Goal: Task Accomplishment & Management: Use online tool/utility

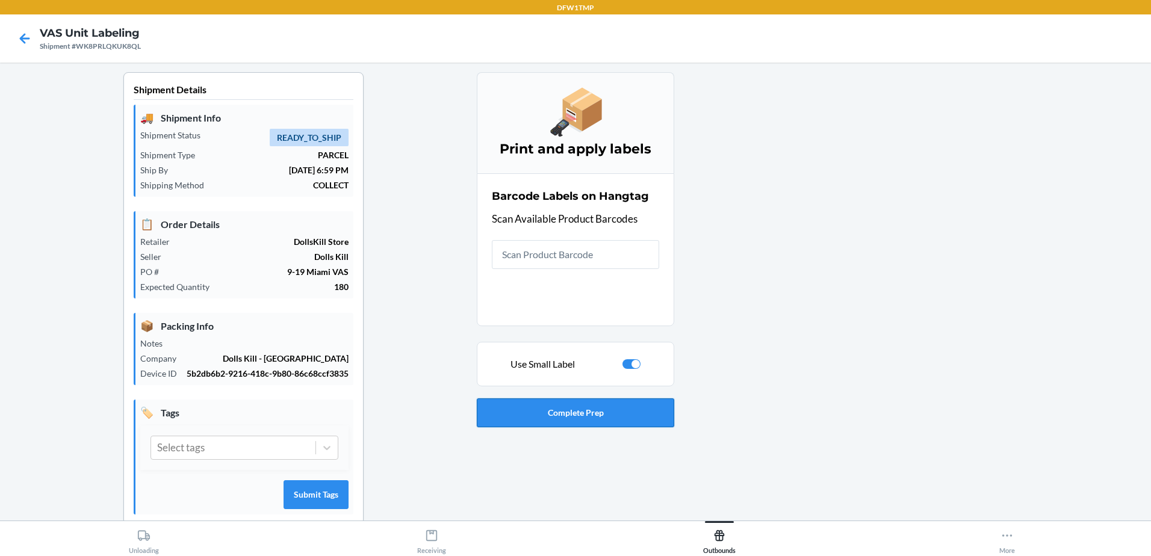
click at [533, 414] on button "Complete Prep" at bounding box center [576, 413] width 198 height 29
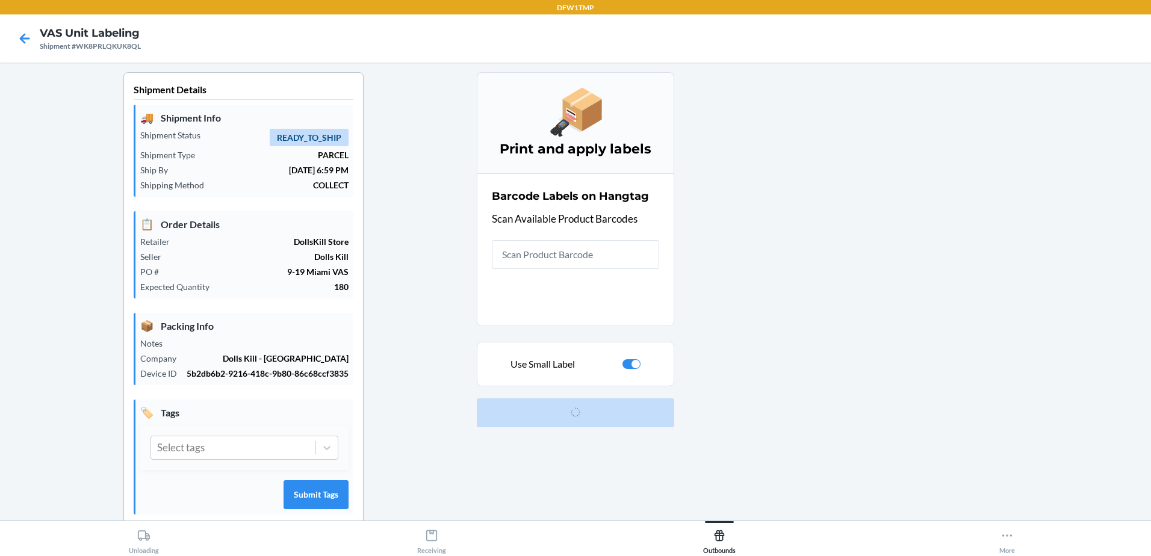
scroll to position [23, 0]
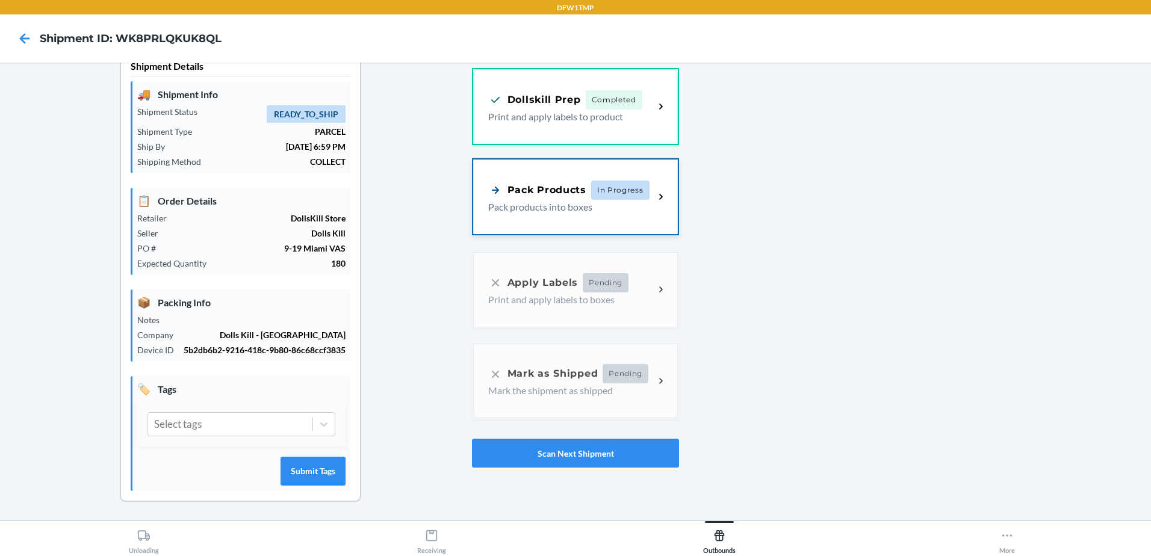
click at [556, 204] on p "Pack products into boxes" at bounding box center [566, 207] width 157 height 14
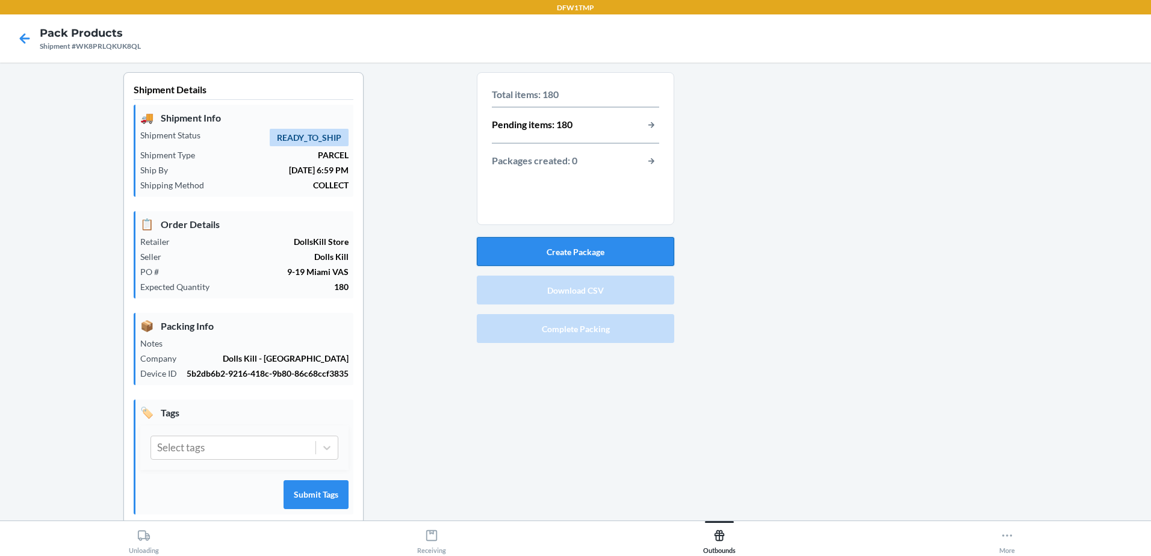
click at [542, 243] on button "Create Package" at bounding box center [576, 251] width 198 height 29
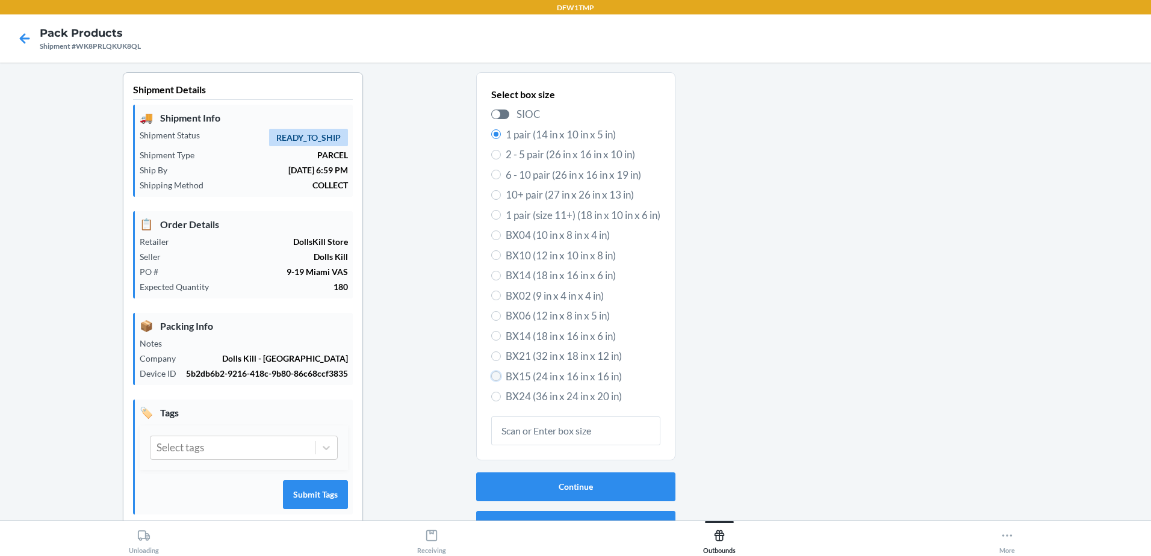
click at [493, 377] on input "BX15 (24 in x 16 in x 16 in)" at bounding box center [496, 377] width 10 height 10
radio input "true"
radio input "false"
click at [541, 487] on button "Continue" at bounding box center [575, 487] width 199 height 29
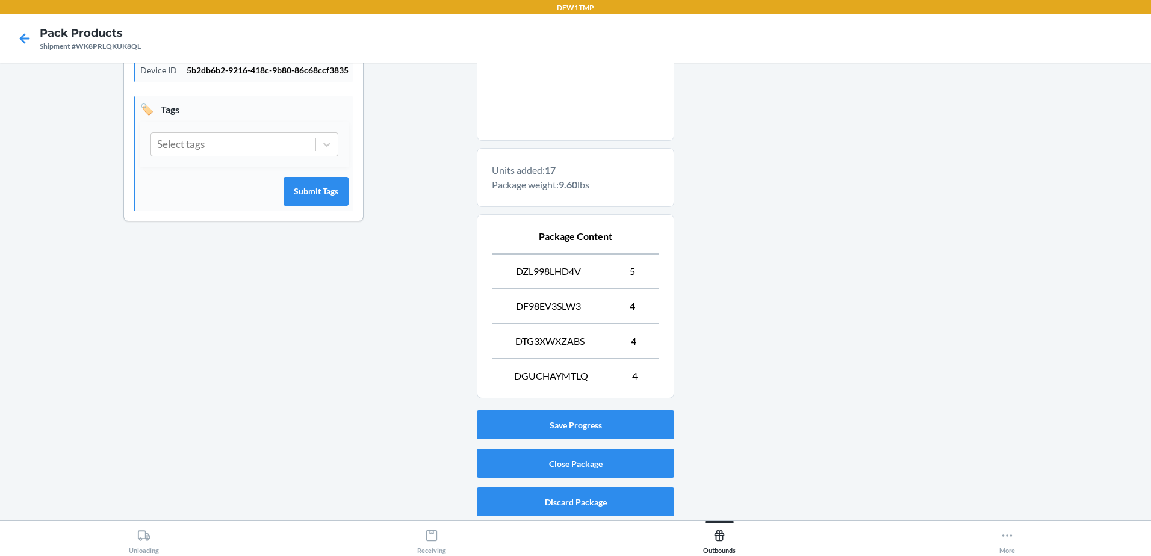
scroll to position [304, 0]
click at [495, 465] on button "Close Package" at bounding box center [576, 463] width 198 height 29
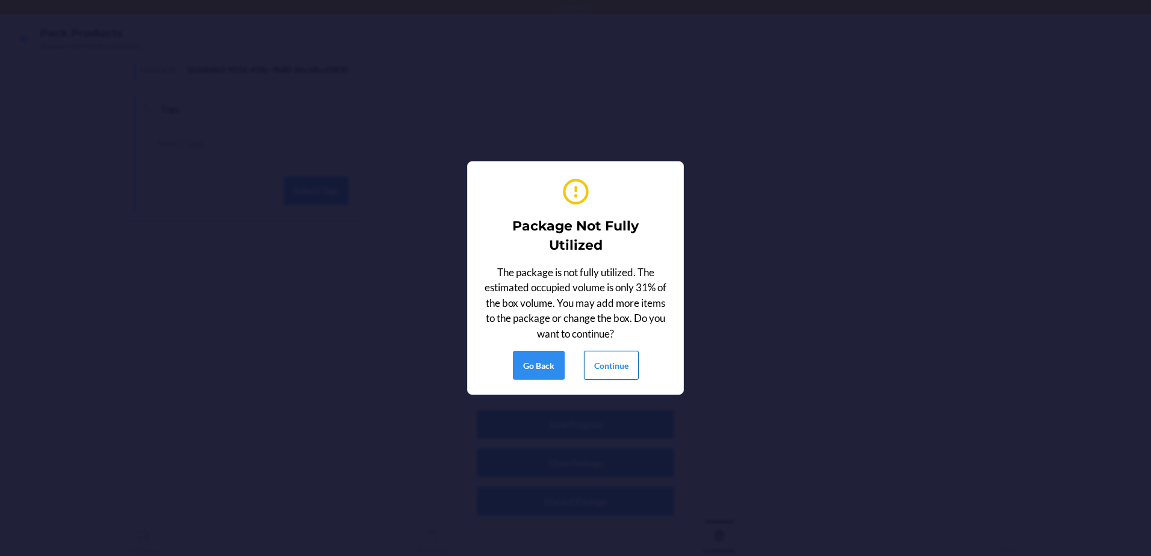
click at [609, 361] on button "Continue" at bounding box center [611, 365] width 55 height 29
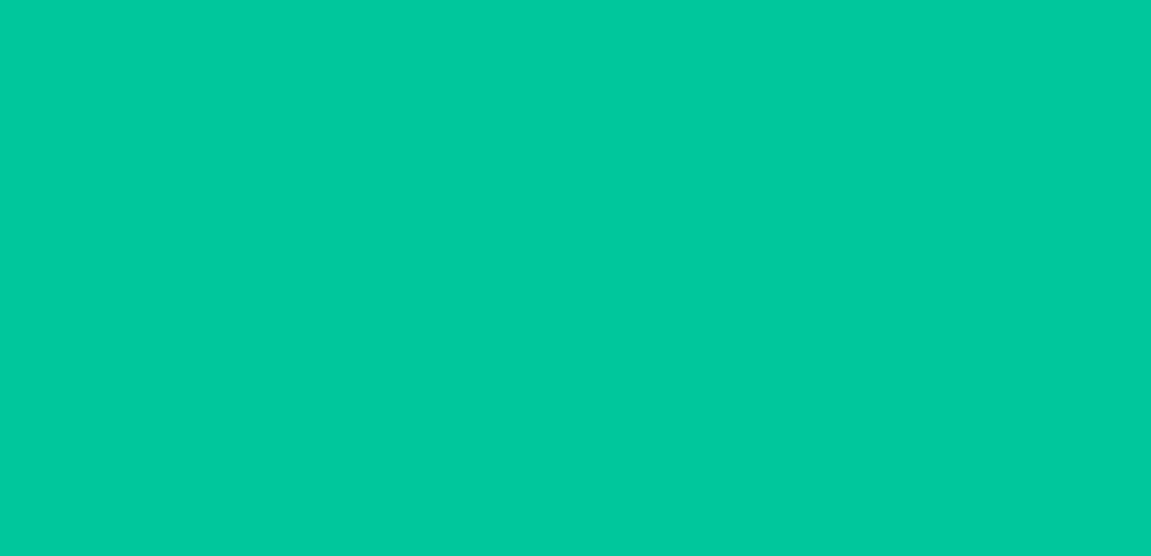
scroll to position [23, 0]
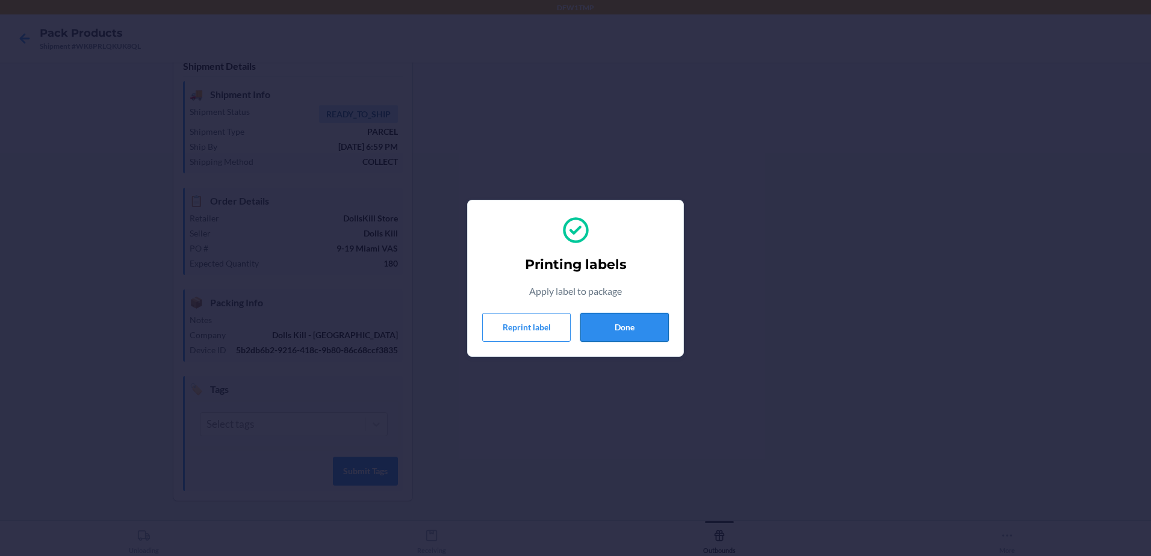
click at [608, 324] on button "Done" at bounding box center [625, 327] width 89 height 29
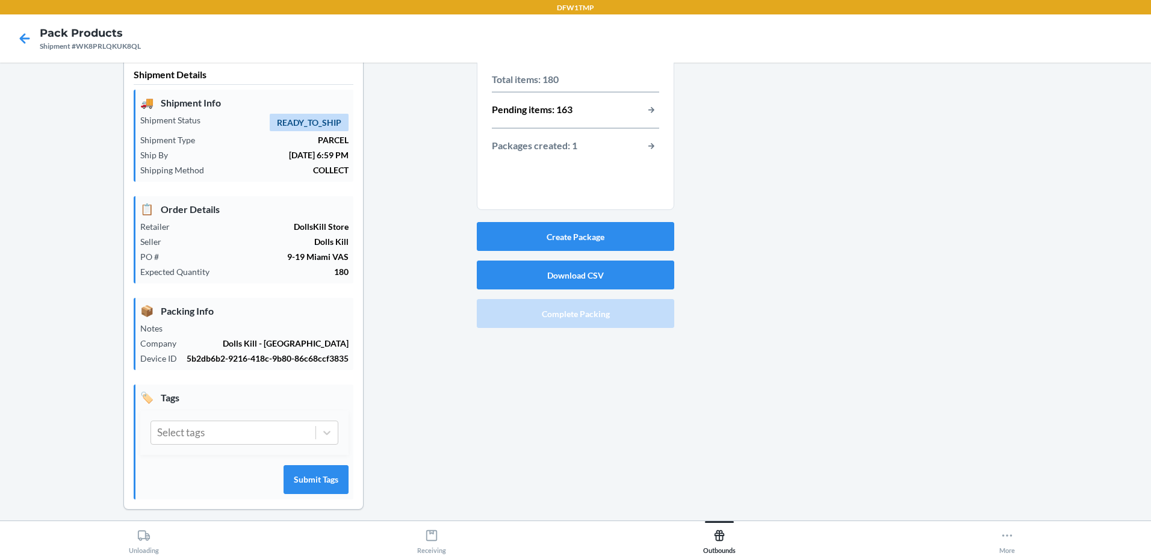
scroll to position [0, 0]
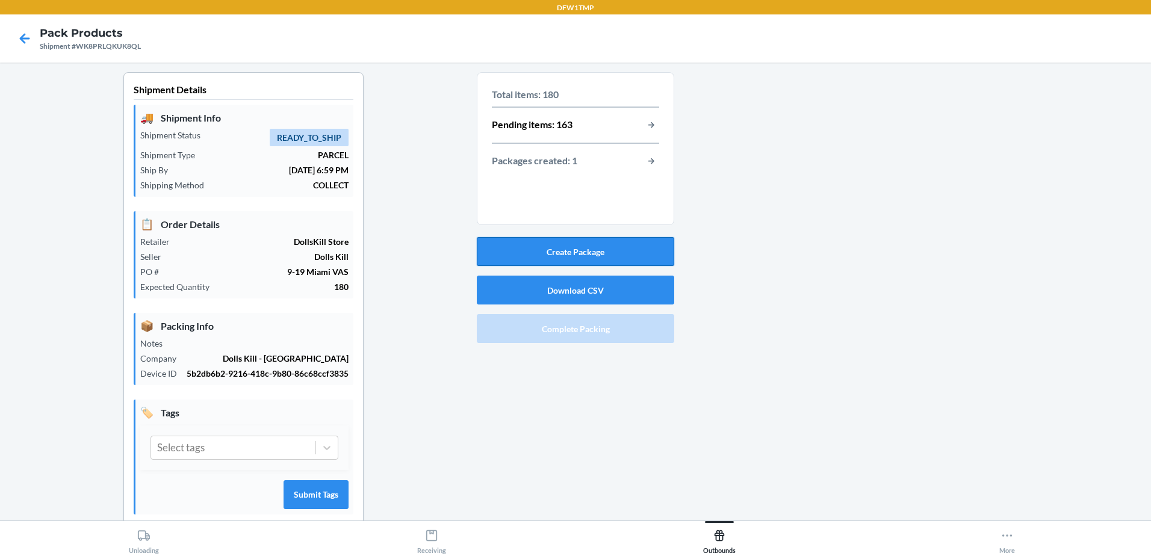
click at [561, 255] on button "Create Package" at bounding box center [576, 251] width 198 height 29
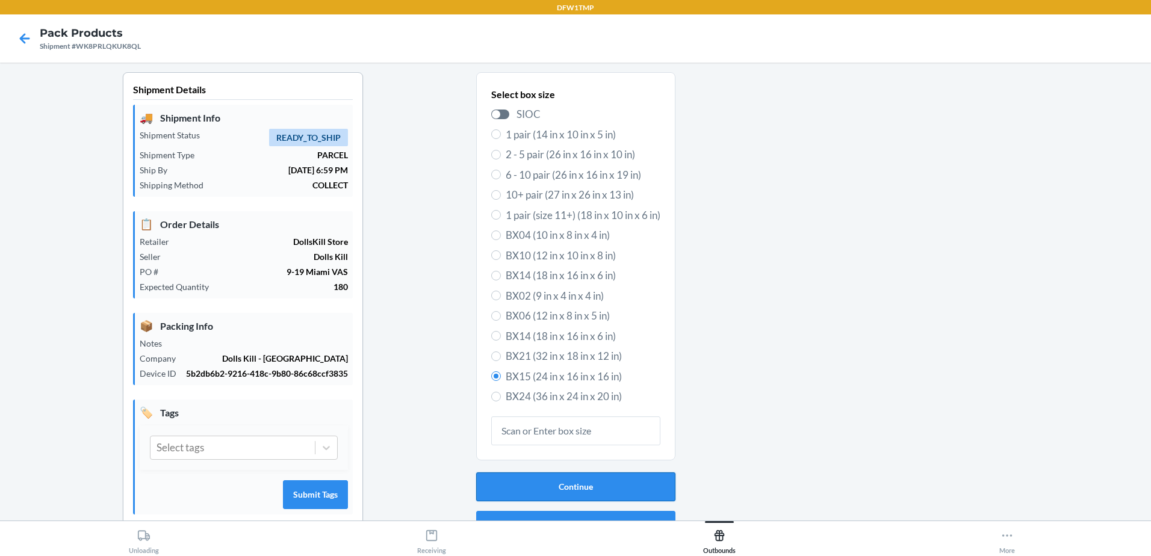
click at [543, 485] on button "Continue" at bounding box center [575, 487] width 199 height 29
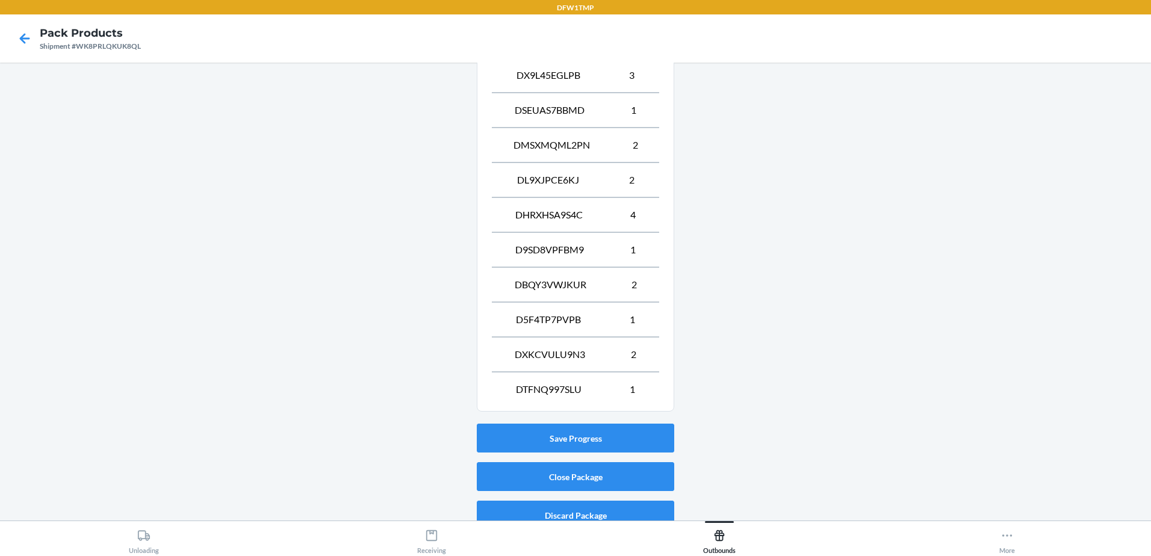
scroll to position [1038, 0]
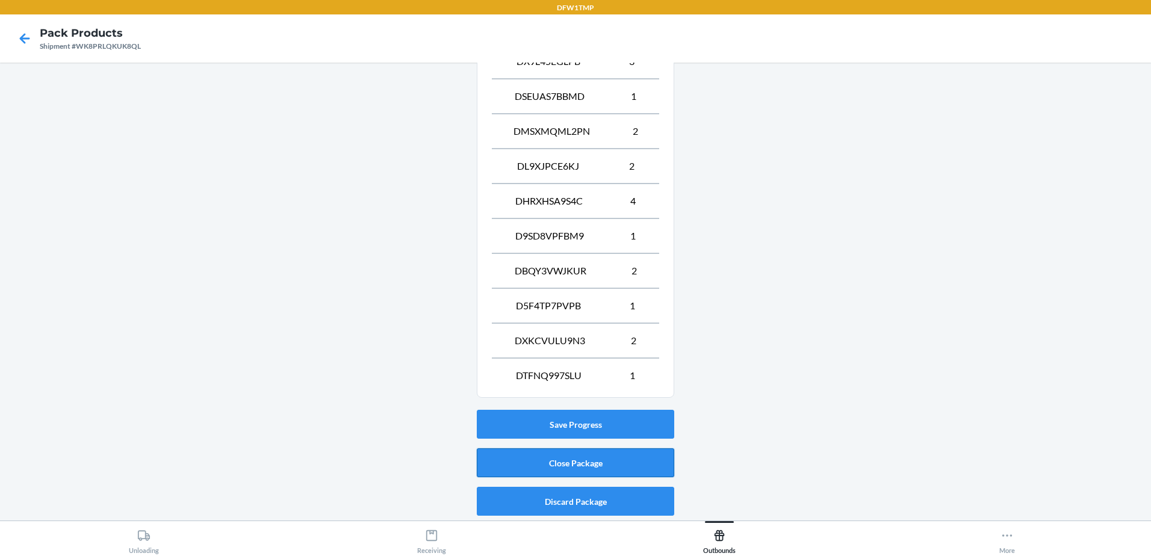
click at [581, 465] on button "Close Package" at bounding box center [576, 463] width 198 height 29
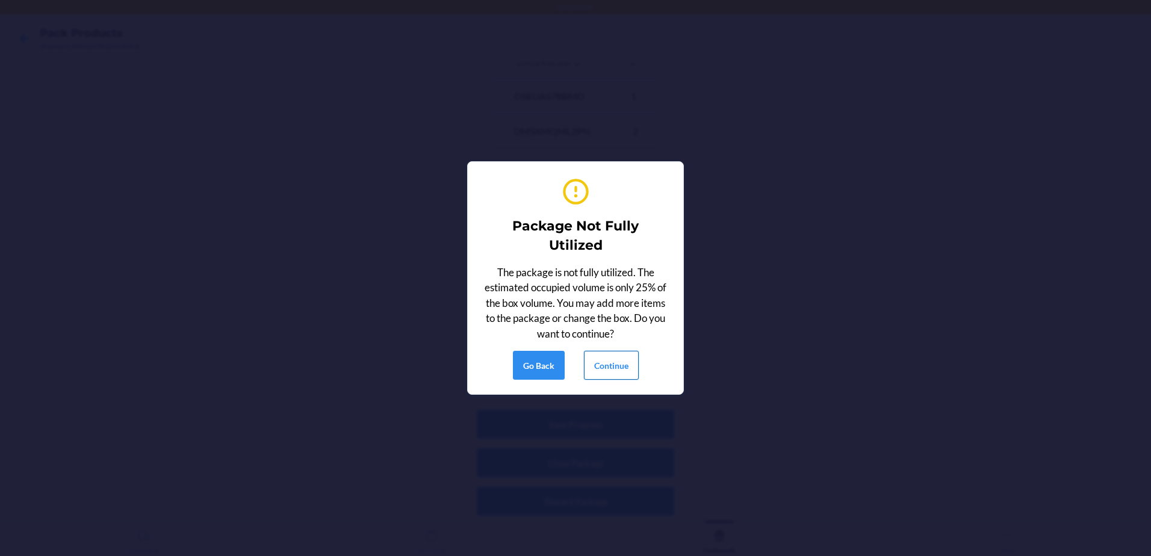
click at [596, 362] on button "Continue" at bounding box center [611, 365] width 55 height 29
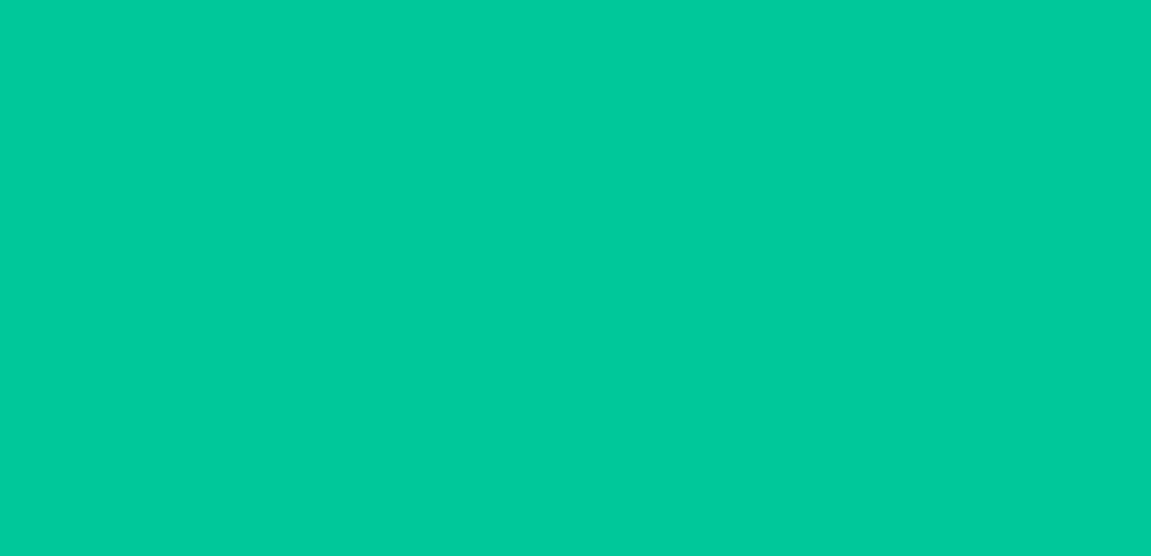
scroll to position [23, 0]
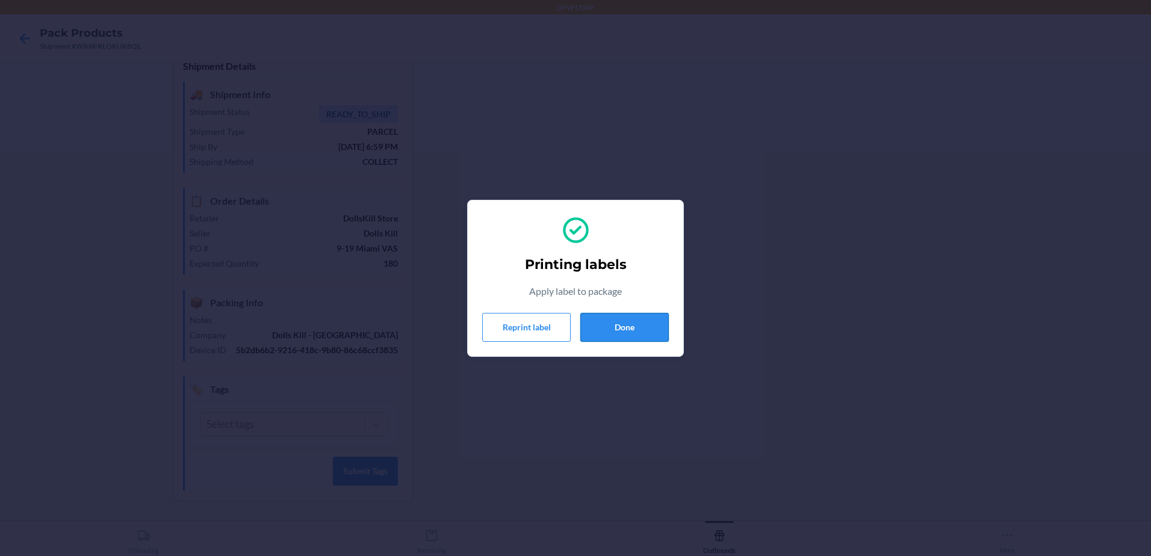
click at [633, 328] on button "Done" at bounding box center [625, 327] width 89 height 29
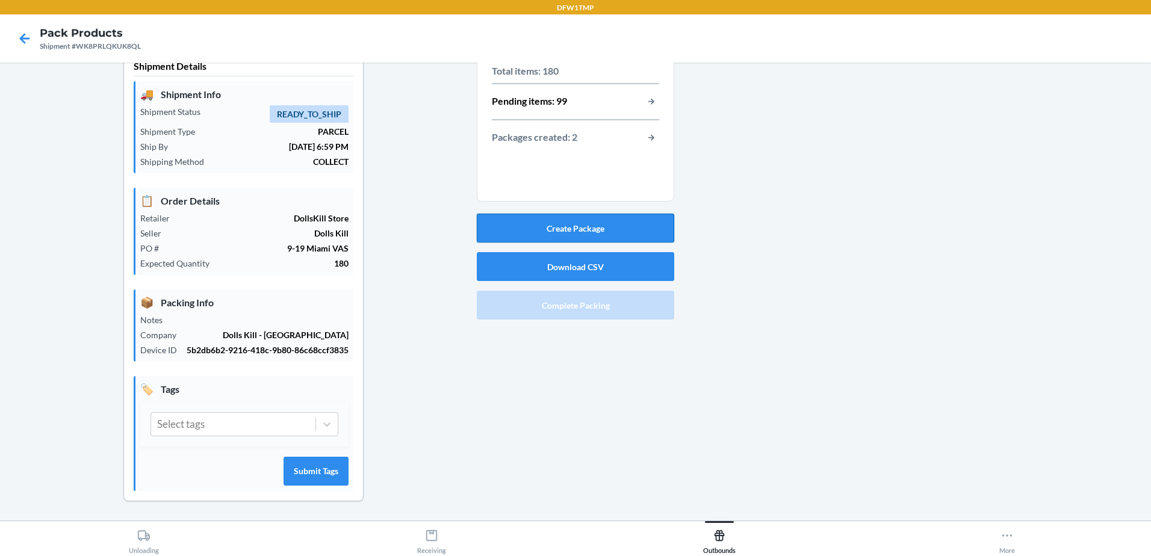
click at [578, 237] on button "Create Package" at bounding box center [576, 228] width 198 height 29
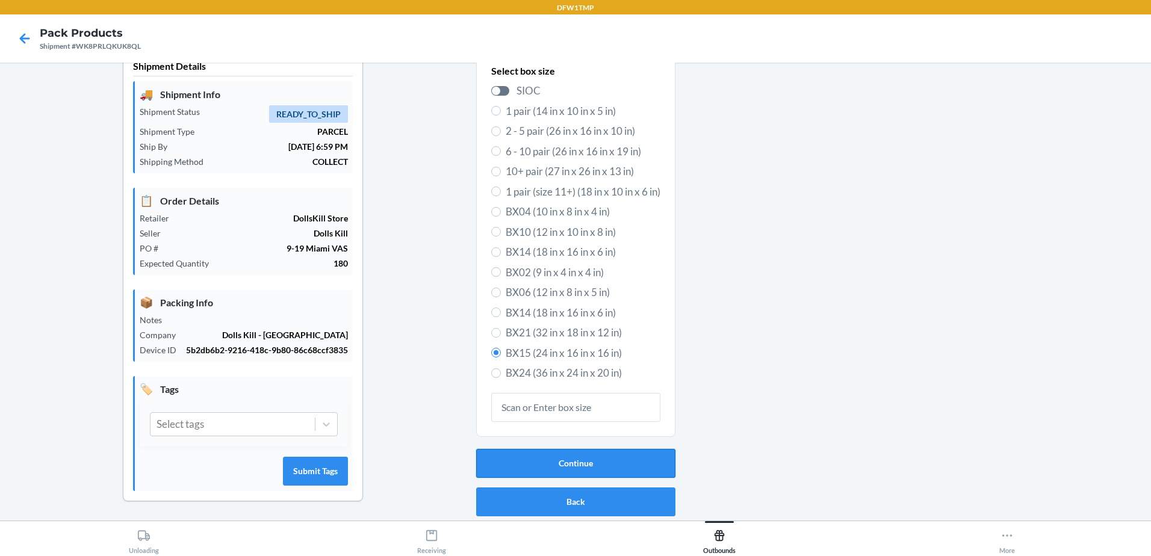
click at [587, 472] on button "Continue" at bounding box center [575, 463] width 199 height 29
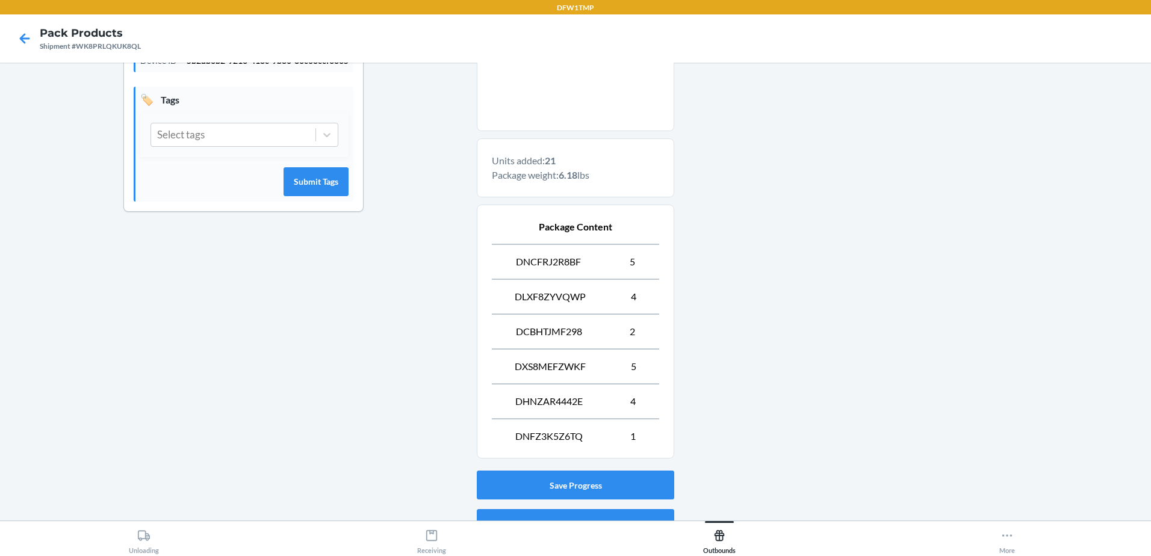
scroll to position [374, 0]
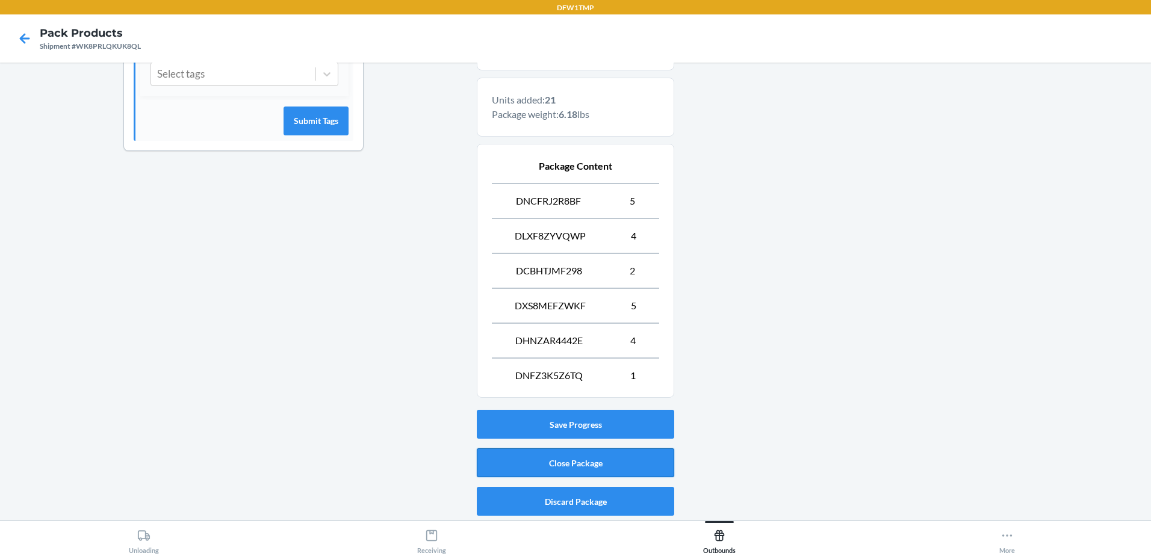
click at [520, 456] on button "Close Package" at bounding box center [576, 463] width 198 height 29
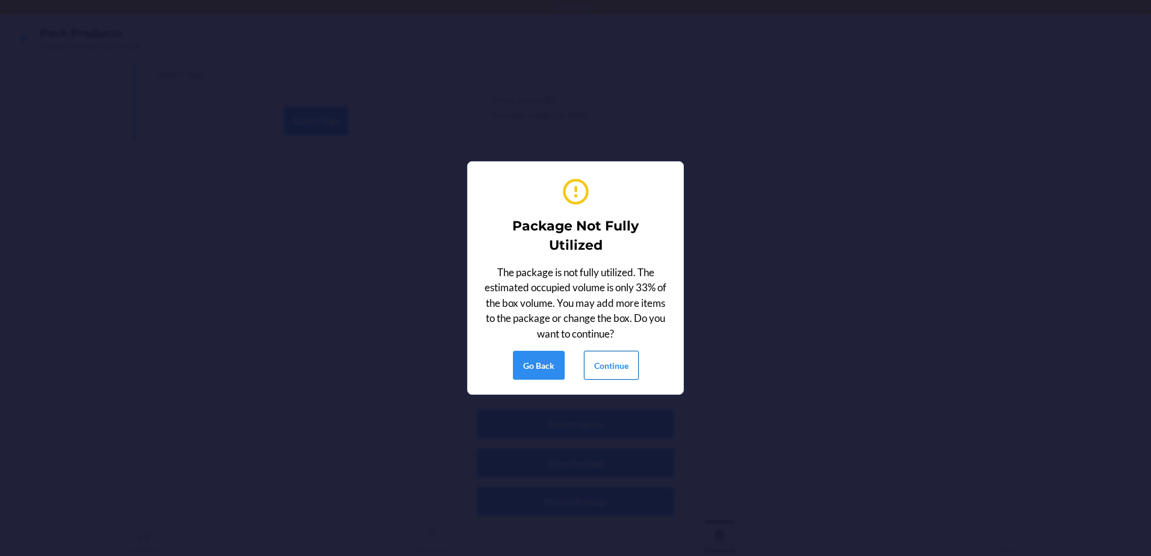
click at [605, 361] on button "Continue" at bounding box center [611, 365] width 55 height 29
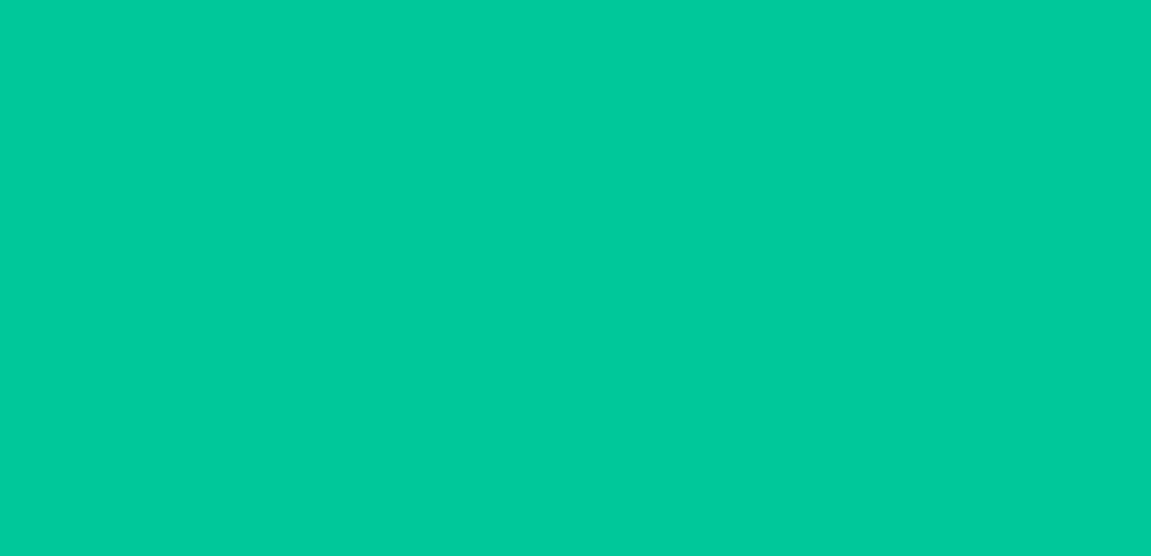
scroll to position [23, 0]
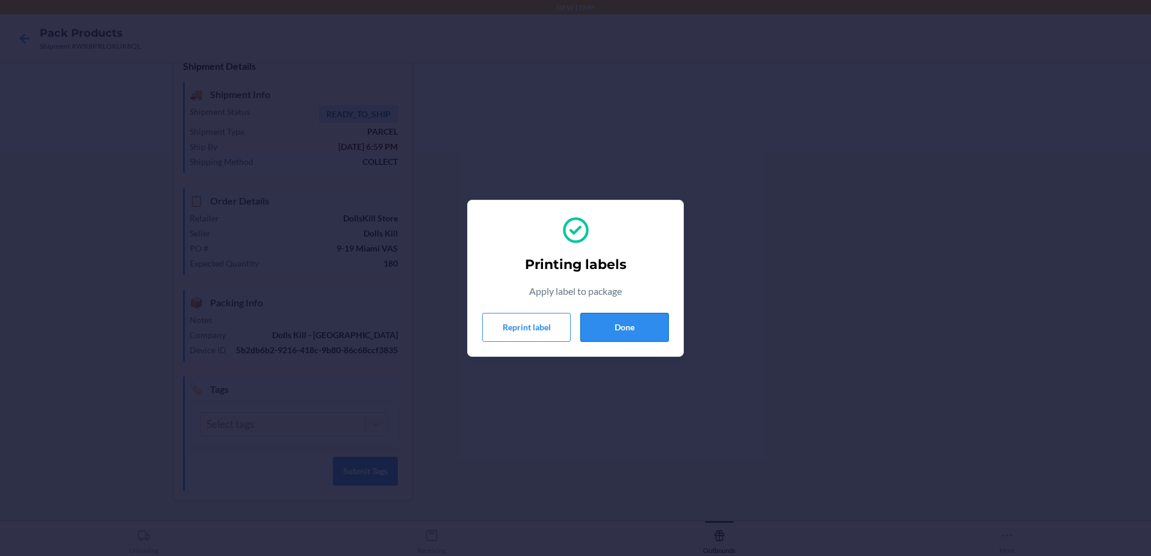
click at [619, 327] on button "Done" at bounding box center [625, 327] width 89 height 29
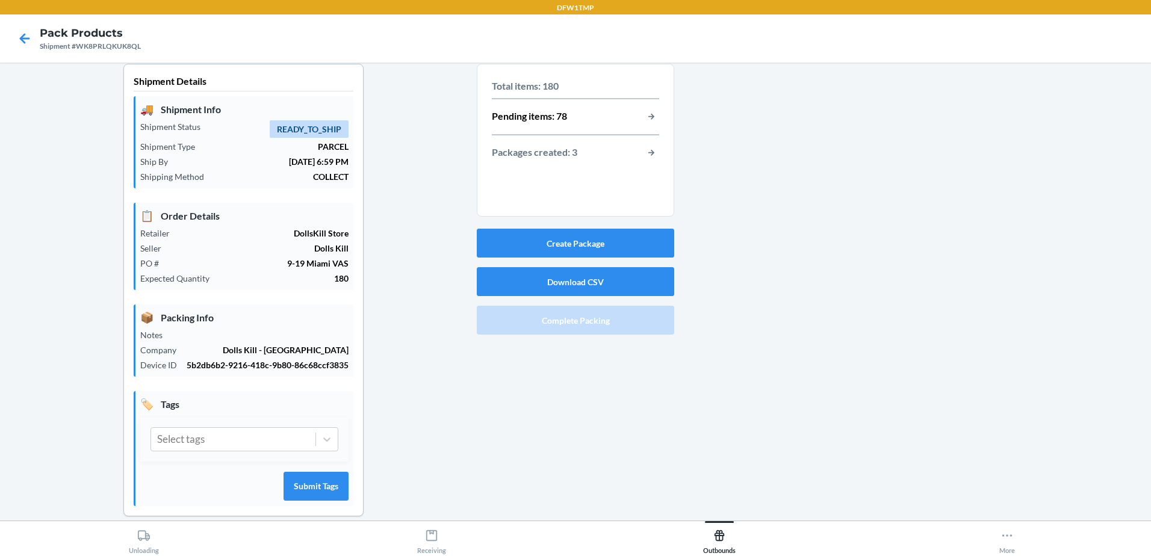
scroll to position [0, 0]
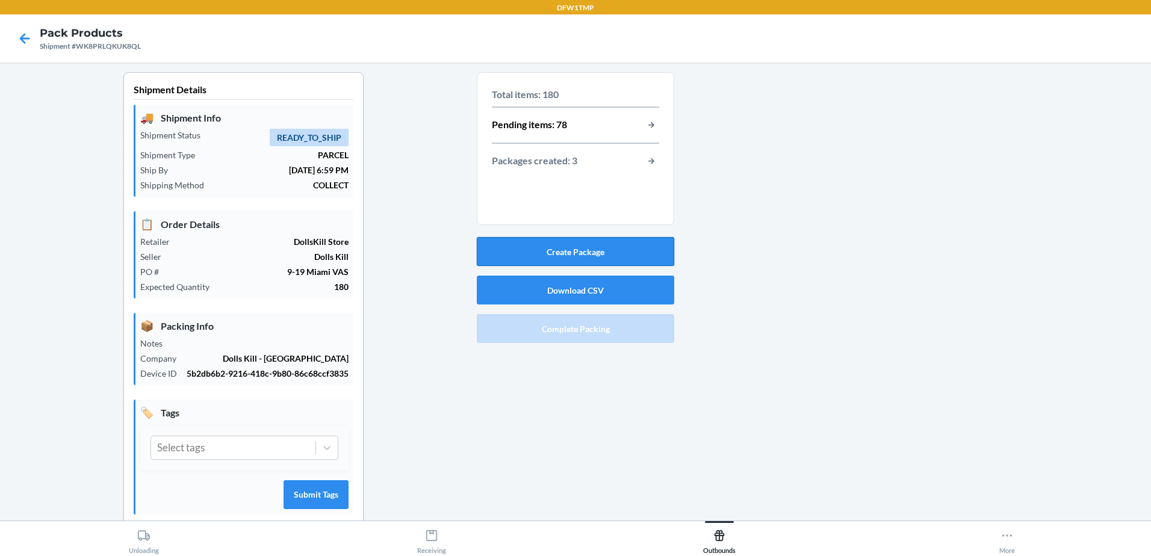
click at [602, 255] on button "Create Package" at bounding box center [576, 251] width 198 height 29
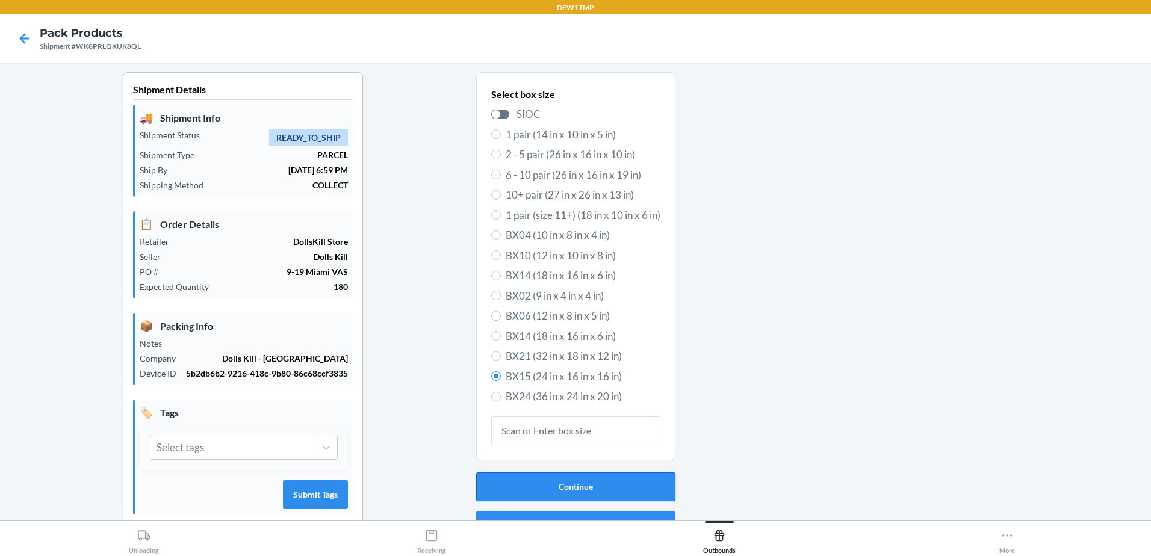
click at [522, 479] on button "Continue" at bounding box center [575, 487] width 199 height 29
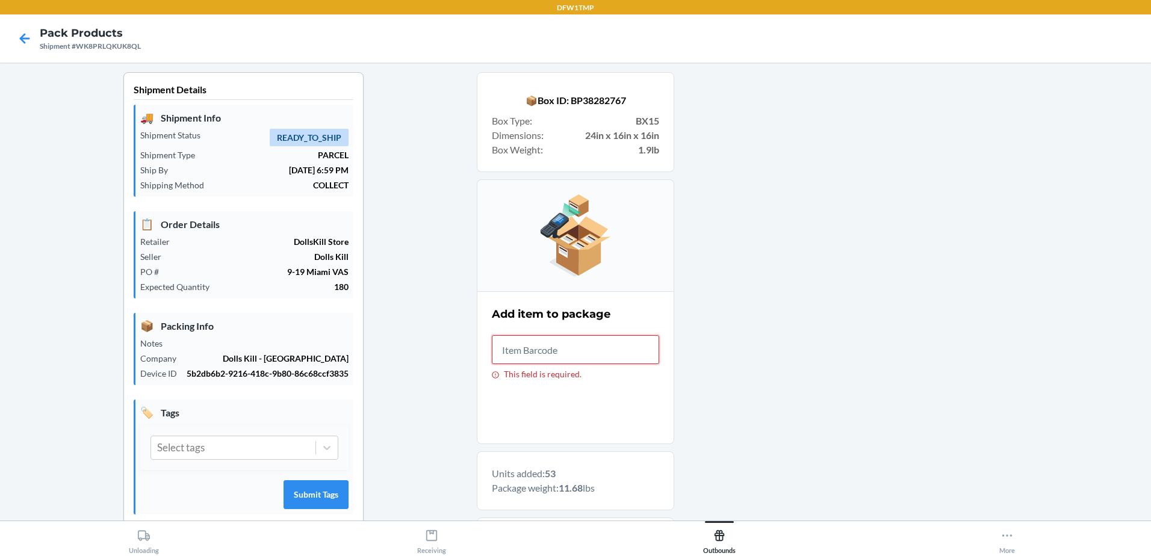
click at [599, 341] on input "This field is required." at bounding box center [575, 349] width 167 height 29
click at [599, 341] on input "S1882661" at bounding box center [575, 349] width 167 height 29
type input "S"
click at [599, 341] on input "S1882661" at bounding box center [575, 349] width 167 height 29
type input "S"
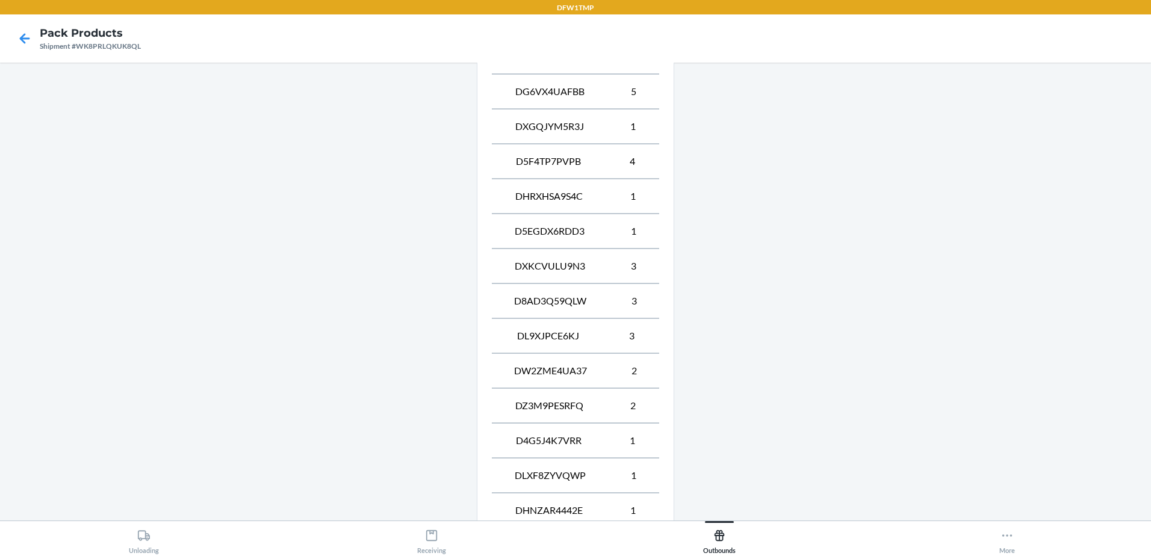
scroll to position [1073, 0]
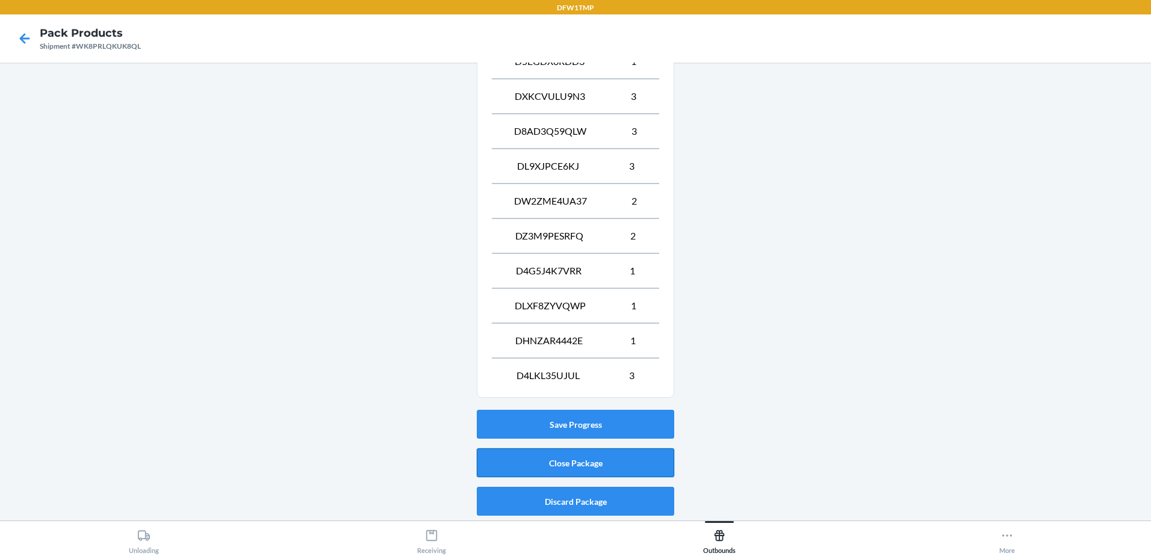
click at [614, 456] on button "Close Package" at bounding box center [576, 463] width 198 height 29
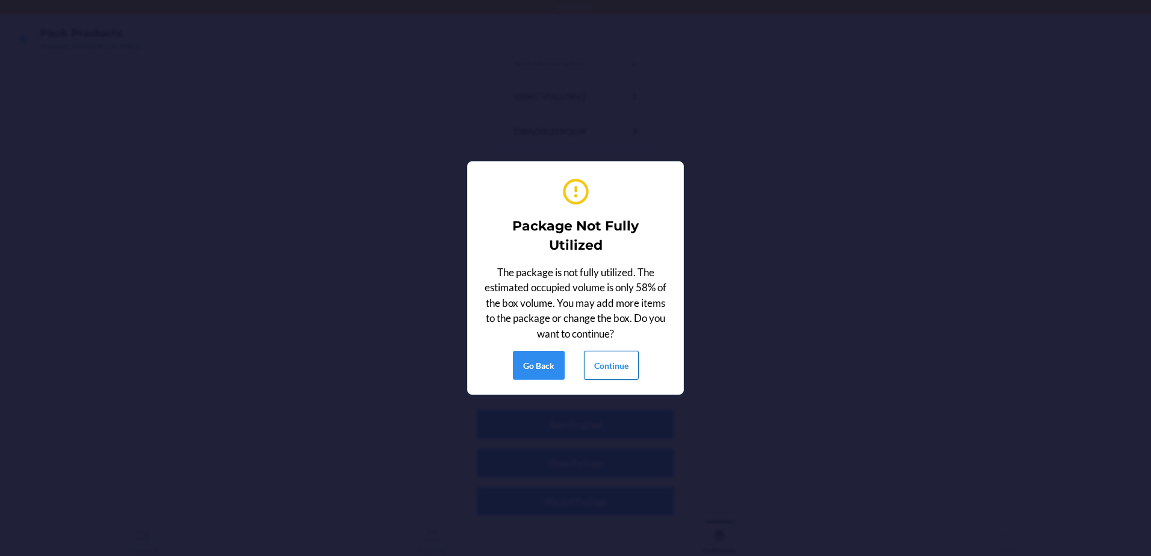
click at [624, 378] on button "Continue" at bounding box center [611, 365] width 55 height 29
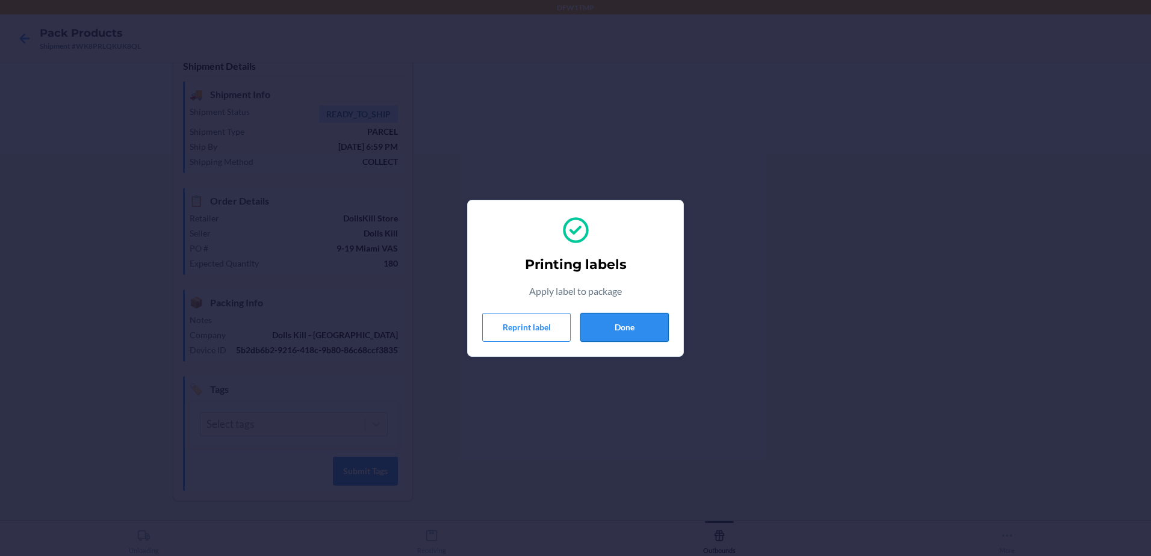
click at [630, 334] on button "Done" at bounding box center [625, 327] width 89 height 29
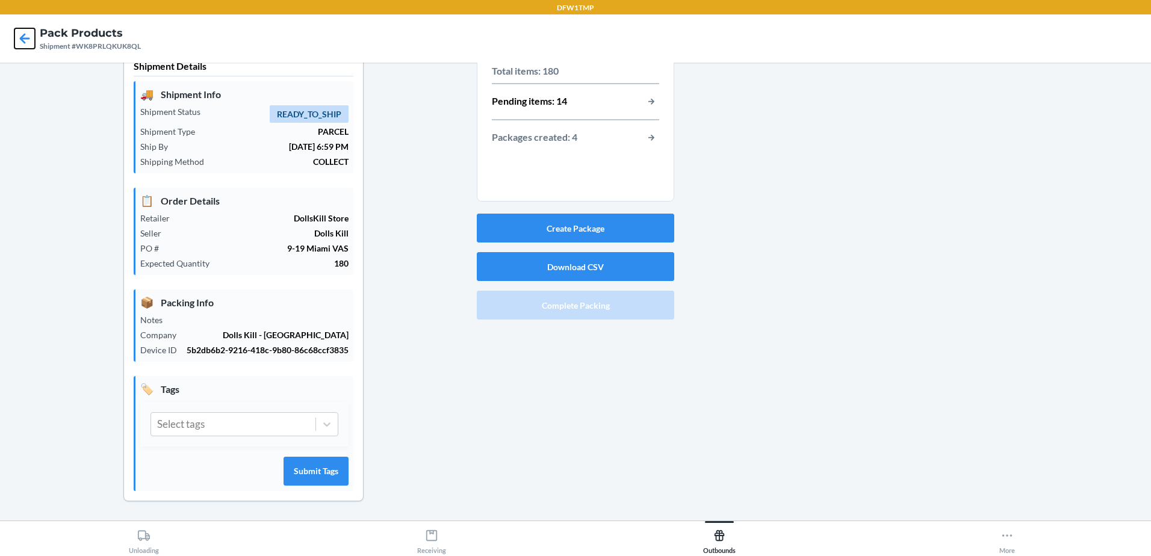
click at [23, 39] on icon at bounding box center [25, 38] width 10 height 10
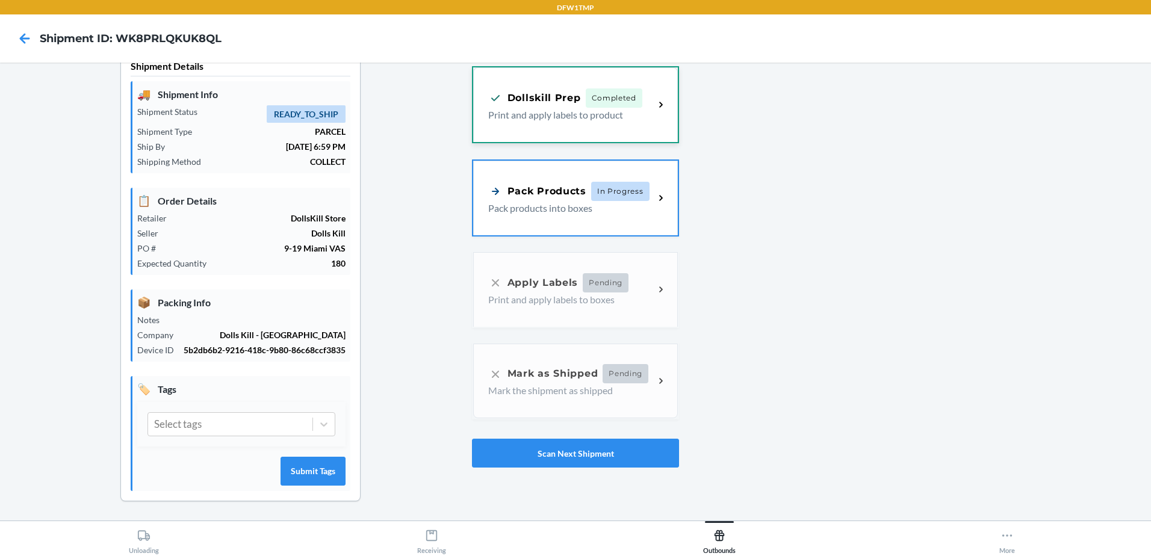
click at [515, 116] on p "Print and apply labels to product" at bounding box center [566, 115] width 157 height 14
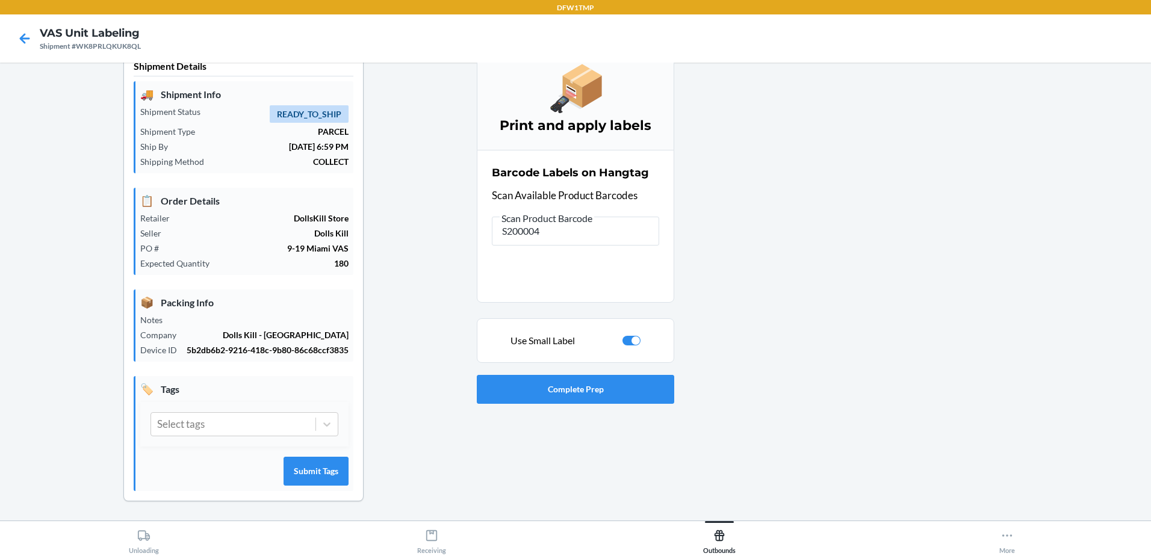
type input "S2000049"
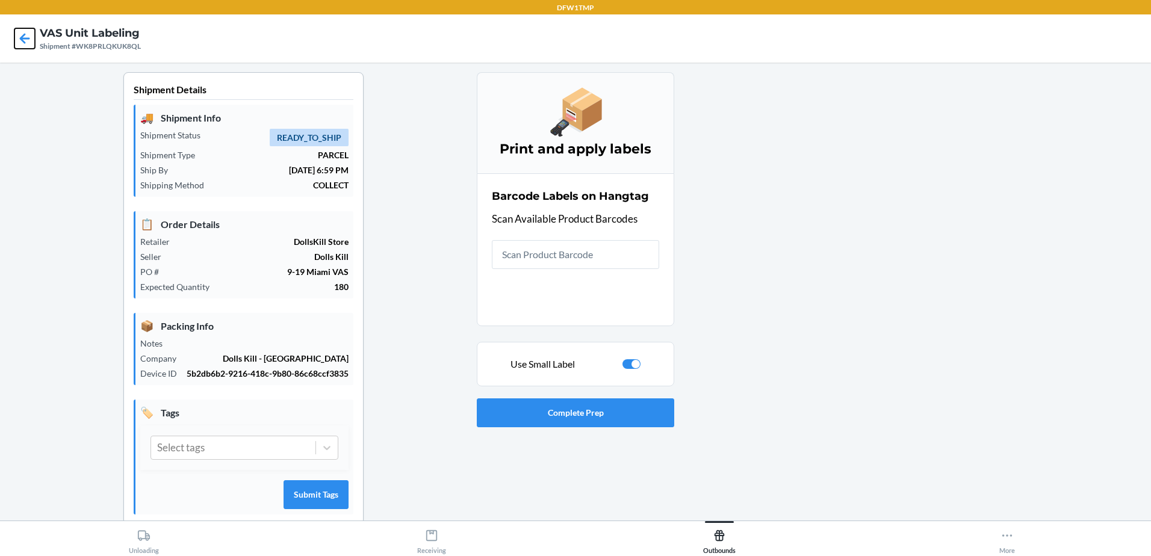
click at [28, 36] on icon at bounding box center [24, 38] width 20 height 20
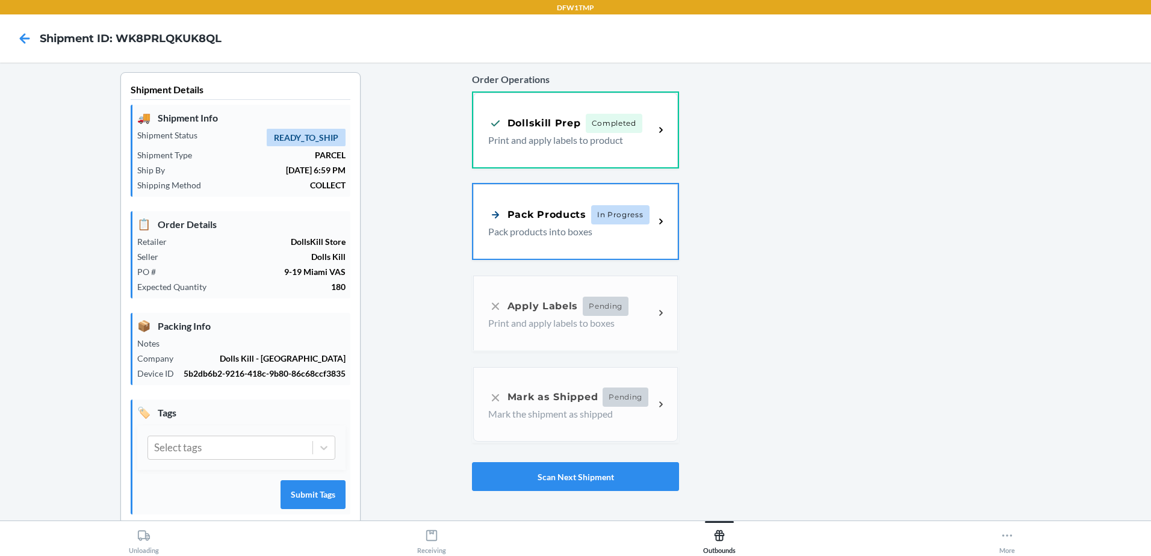
click at [596, 212] on span "In Progress" at bounding box center [620, 214] width 58 height 19
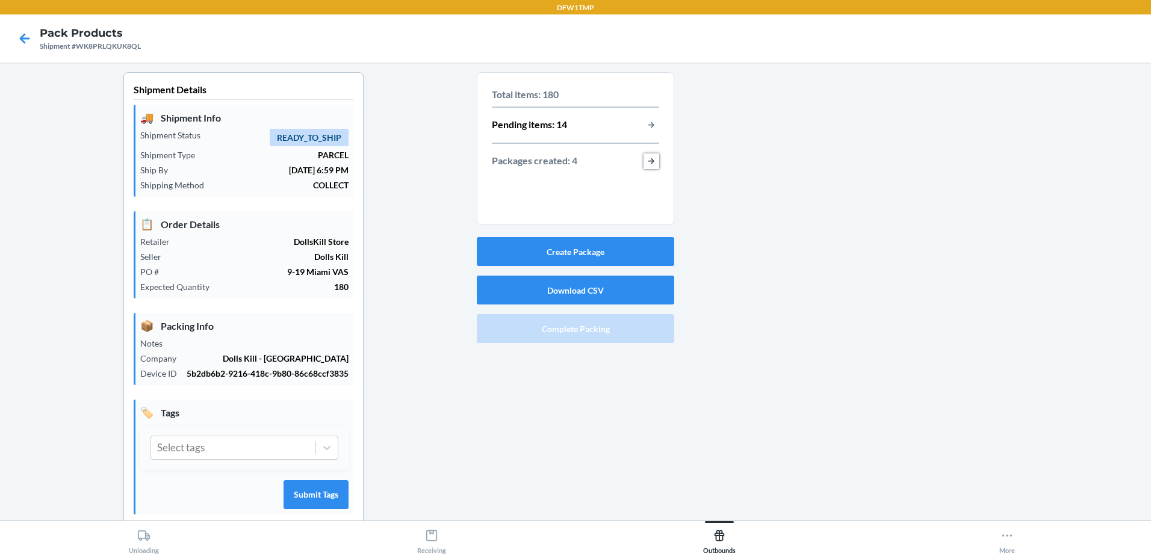
click at [646, 160] on button "button-view-packages-created" at bounding box center [652, 162] width 16 height 16
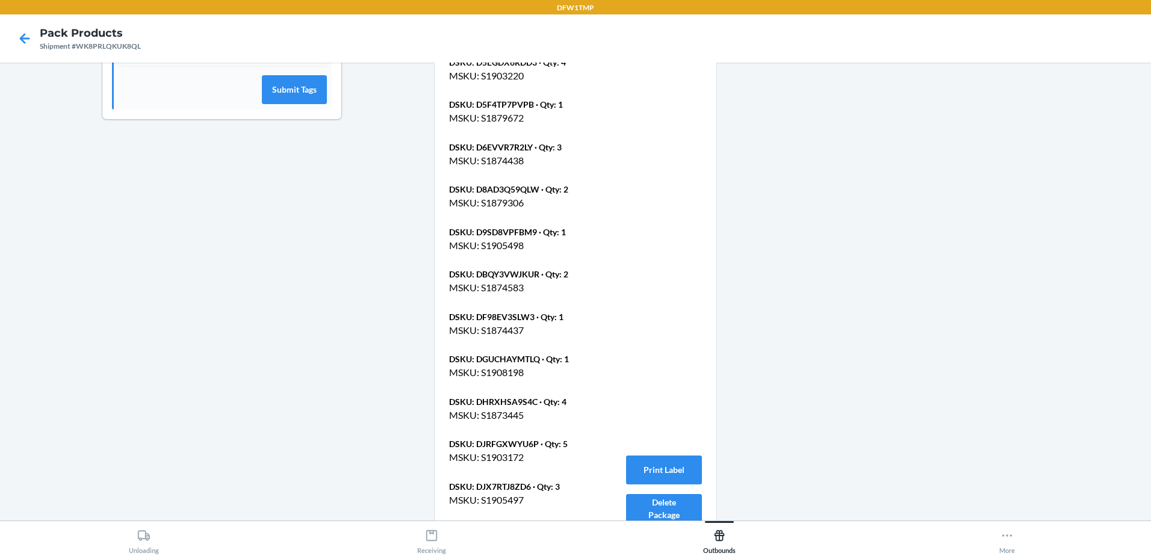
scroll to position [393, 0]
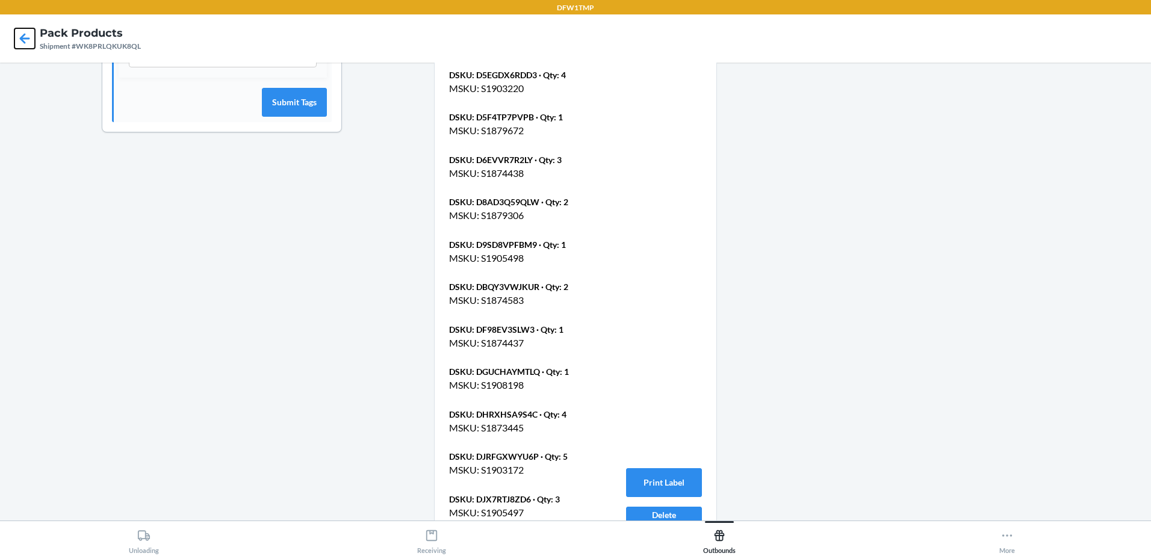
click at [23, 42] on icon at bounding box center [25, 38] width 10 height 10
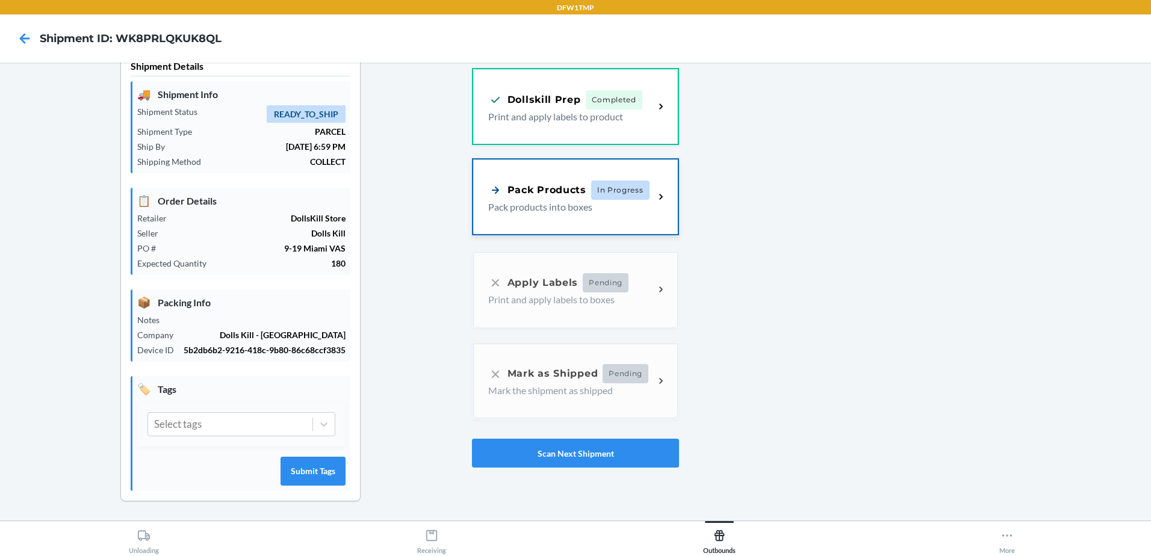
click at [542, 187] on div "Pack Products" at bounding box center [537, 189] width 98 height 15
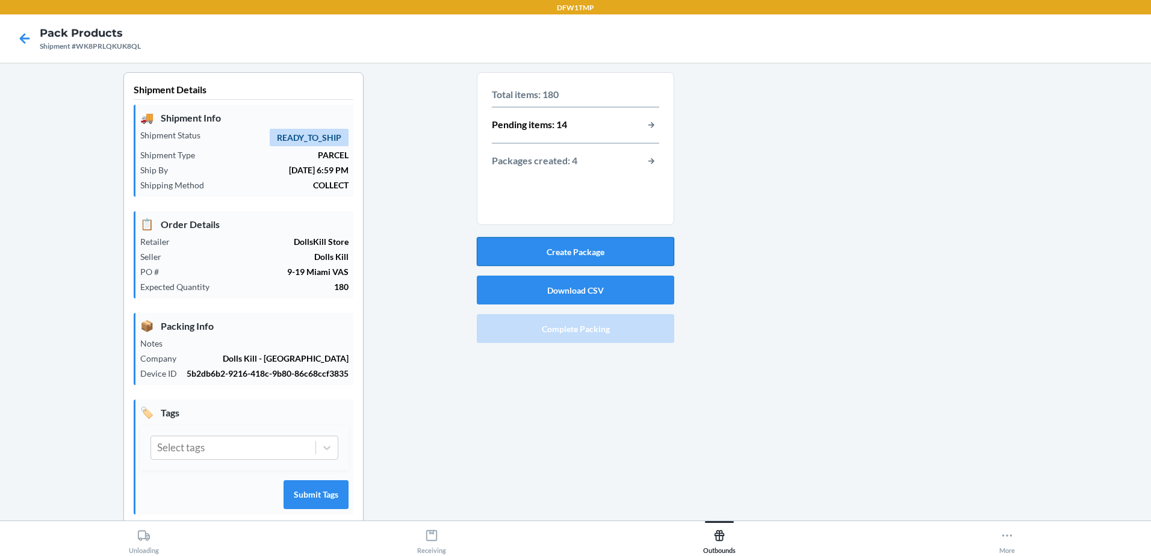
click at [566, 249] on button "Create Package" at bounding box center [576, 251] width 198 height 29
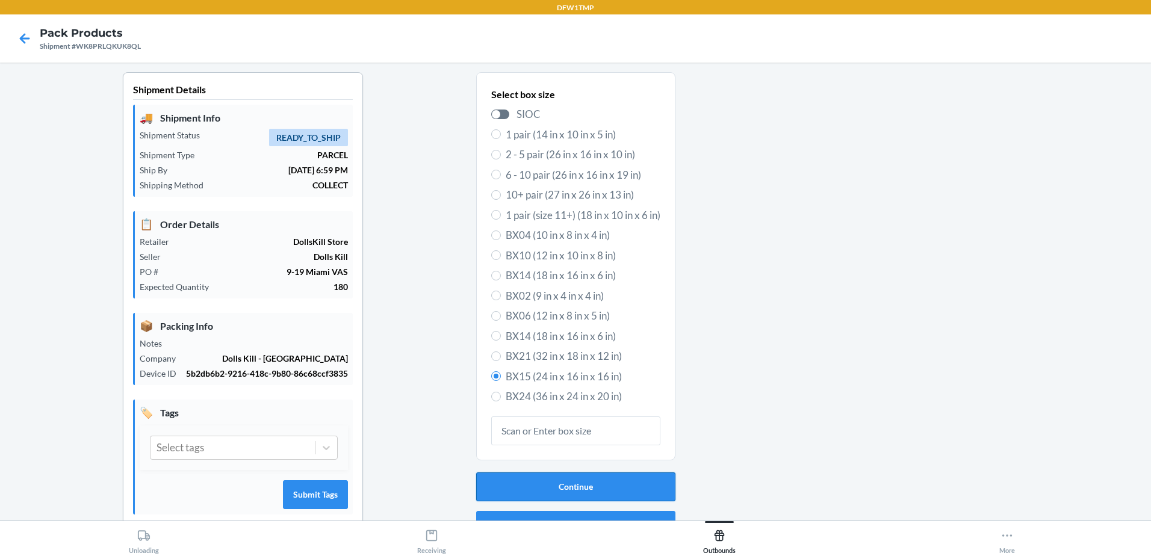
click at [550, 486] on button "Continue" at bounding box center [575, 487] width 199 height 29
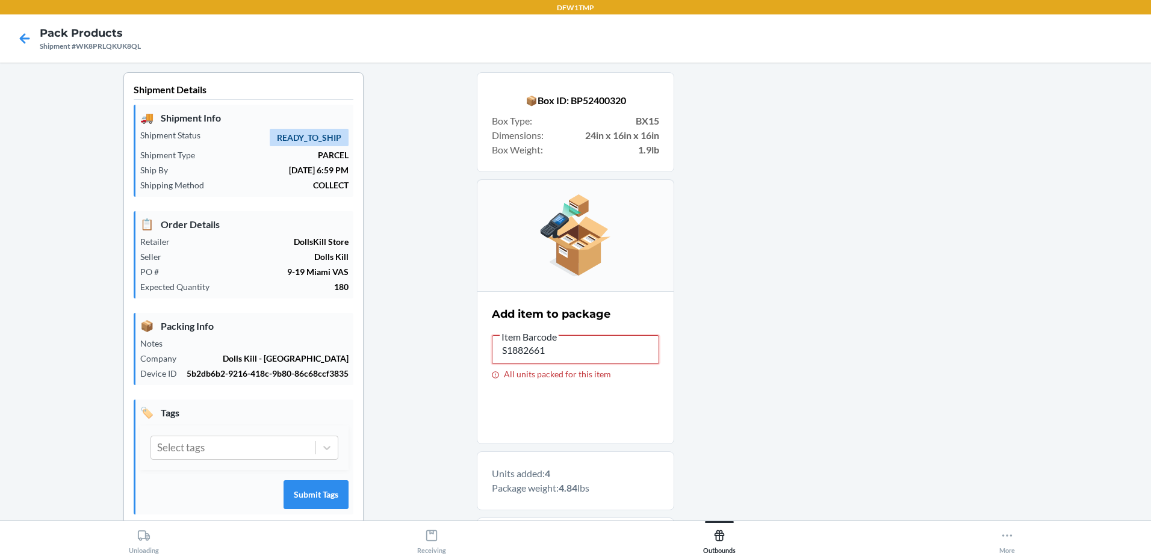
click at [604, 343] on input "S1882661" at bounding box center [575, 349] width 167 height 29
type input "S"
